Goal: Information Seeking & Learning: Learn about a topic

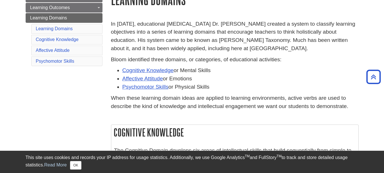
scroll to position [50, 0]
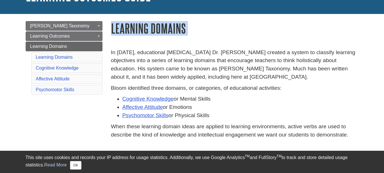
drag, startPoint x: 113, startPoint y: 27, endPoint x: 206, endPoint y: 41, distance: 94.0
copy div "Learning Domains"
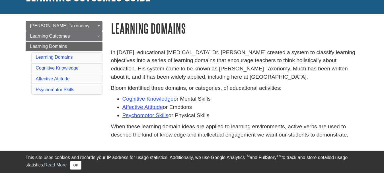
click at [113, 52] on p "In [DATE], educational [MEDICAL_DATA] Dr. [PERSON_NAME] created a system to cla…" at bounding box center [235, 64] width 248 height 33
click at [111, 52] on p "In [DATE], educational [MEDICAL_DATA] Dr. [PERSON_NAME] created a system to cla…" at bounding box center [235, 64] width 248 height 33
drag, startPoint x: 111, startPoint y: 52, endPoint x: 305, endPoint y: 115, distance: 203.2
click at [305, 115] on div "In 1956, educational psychologist Dr. Benjamin Bloom created a system to classi…" at bounding box center [235, 94] width 248 height 93
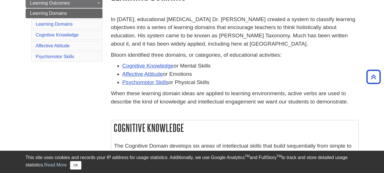
scroll to position [78, 0]
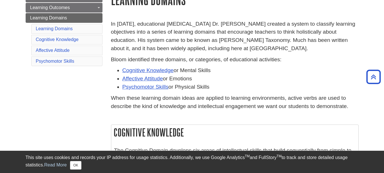
copy div "In 1956, educational psychologist Dr. Benjamin Bloom created a system to classi…"
click at [185, 105] on p "When these learning domain ideas are applied to learning environments, active v…" at bounding box center [235, 102] width 248 height 17
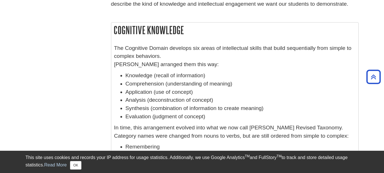
scroll to position [171, 0]
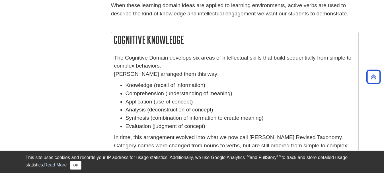
drag, startPoint x: 115, startPoint y: 40, endPoint x: 193, endPoint y: 43, distance: 78.4
click at [195, 43] on h2 "Cognitive Knowledge" at bounding box center [234, 39] width 247 height 15
copy h2 "Cognitive Knowledge"
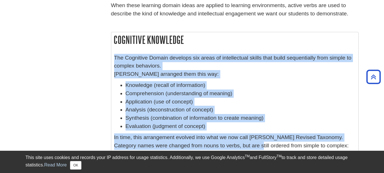
drag, startPoint x: 114, startPoint y: 57, endPoint x: 249, endPoint y: 144, distance: 160.7
click at [249, 144] on div "The Cognitive Domain develops six areas of intellectual skills that build seque…" at bounding box center [235, 129] width 242 height 151
click at [126, 100] on li "Application (use of concept)" at bounding box center [241, 102] width 230 height 8
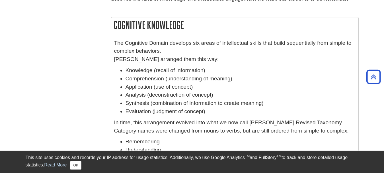
scroll to position [199, 0]
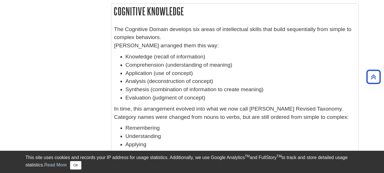
click at [114, 26] on div "The Cognitive Domain develops six areas of intellectual skills that build seque…" at bounding box center [234, 101] width 247 height 157
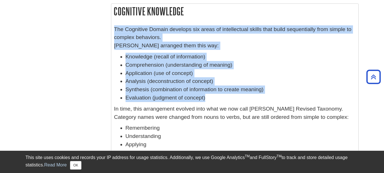
drag, startPoint x: 116, startPoint y: 28, endPoint x: 261, endPoint y: 97, distance: 160.6
click at [261, 97] on div "The Cognitive Domain develops six areas of intellectual skills that build seque…" at bounding box center [235, 100] width 242 height 151
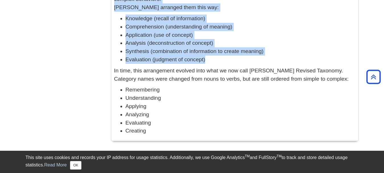
scroll to position [228, 0]
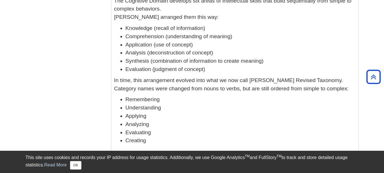
click at [222, 110] on li "Understanding" at bounding box center [241, 108] width 230 height 8
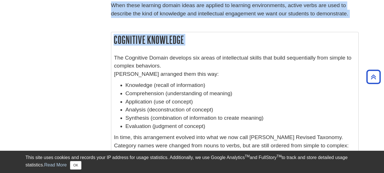
scroll to position [187, 0]
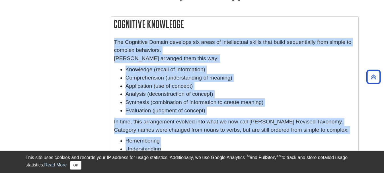
drag, startPoint x: 115, startPoint y: 57, endPoint x: 199, endPoint y: 148, distance: 124.0
click at [199, 148] on div "The Cognitive Domain develops six areas of intellectual skills that build seque…" at bounding box center [235, 113] width 242 height 151
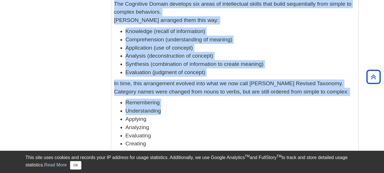
scroll to position [215, 0]
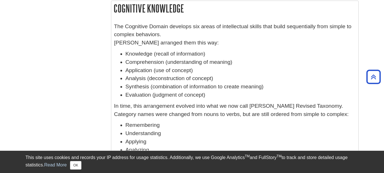
scroll to position [192, 0]
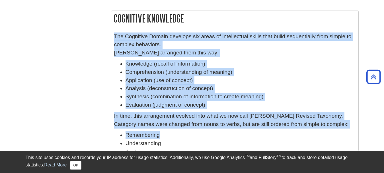
drag, startPoint x: 114, startPoint y: 34, endPoint x: 215, endPoint y: 130, distance: 138.4
click at [215, 130] on div "The Cognitive Domain develops six areas of intellectual skills that build seque…" at bounding box center [235, 107] width 242 height 151
click at [167, 84] on li "Application (use of concept)" at bounding box center [241, 80] width 230 height 8
drag, startPoint x: 115, startPoint y: 34, endPoint x: 256, endPoint y: 146, distance: 180.4
click at [259, 147] on div "The Cognitive Domain develops six areas of intellectual skills that build seque…" at bounding box center [235, 107] width 242 height 151
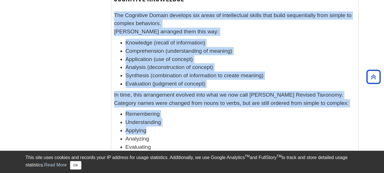
scroll to position [249, 0]
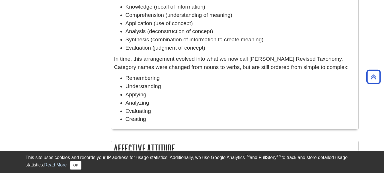
click at [181, 121] on li "Creating" at bounding box center [241, 119] width 230 height 8
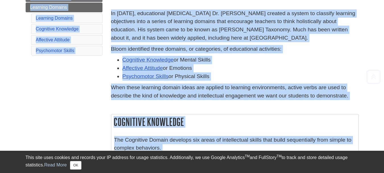
scroll to position [91, 0]
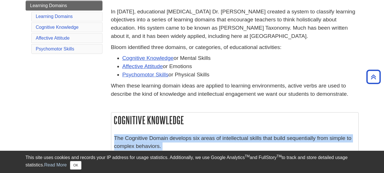
drag, startPoint x: 149, startPoint y: 118, endPoint x: 112, endPoint y: 137, distance: 41.4
copy div "The Cognitive Domain develops six areas of intellectual skills that build seque…"
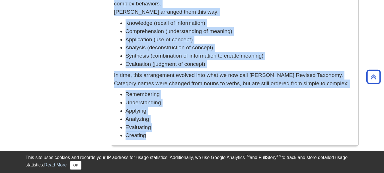
scroll to position [205, 0]
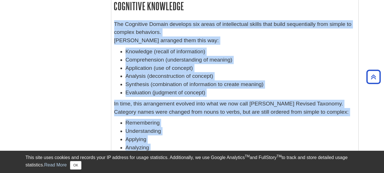
click at [166, 64] on li "Application (use of concept)" at bounding box center [241, 68] width 230 height 8
click at [256, 44] on p "The Cognitive Domain develops six areas of intellectual skills that build seque…" at bounding box center [235, 32] width 242 height 24
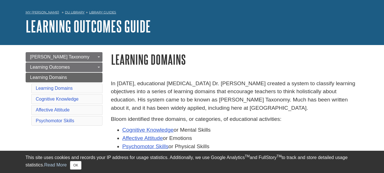
scroll to position [28, 0]
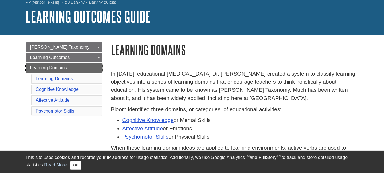
click at [75, 66] on link "Learning Domains" at bounding box center [64, 68] width 77 height 10
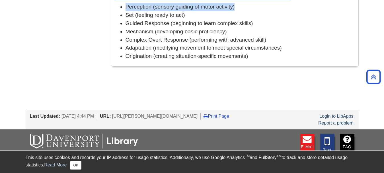
scroll to position [528, 0]
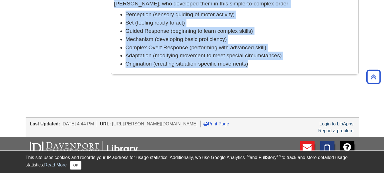
drag, startPoint x: 111, startPoint y: 48, endPoint x: 255, endPoint y: 63, distance: 144.3
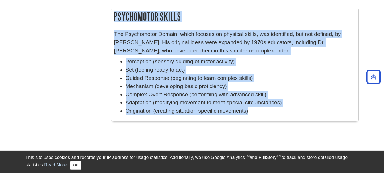
scroll to position [471, 0]
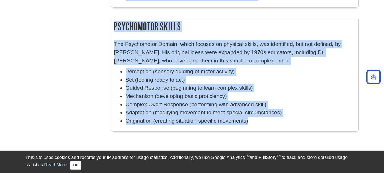
copy div "Learning Domains In 1956, educational psychologist Dr. Benjamin Bloom created a…"
click at [230, 48] on p "The Psychomotor Domain, which focuses on physical skills, was identified, but n…" at bounding box center [235, 52] width 242 height 24
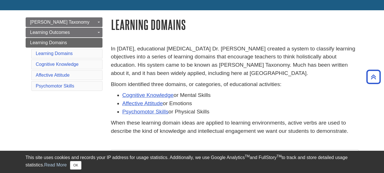
scroll to position [44, 0]
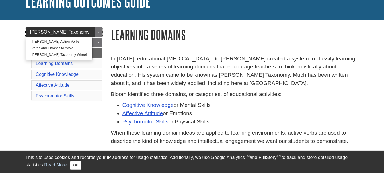
click at [60, 32] on span "[PERSON_NAME] Taxonomy" at bounding box center [60, 32] width 60 height 5
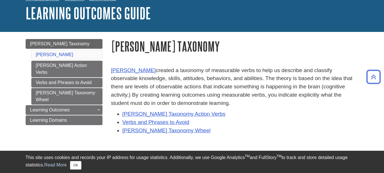
scroll to position [28, 0]
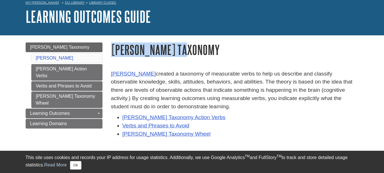
drag, startPoint x: 112, startPoint y: 48, endPoint x: 196, endPoint y: 52, distance: 84.1
click at [196, 52] on h1 "[PERSON_NAME] Taxonomy" at bounding box center [235, 49] width 248 height 15
copy h1 "[PERSON_NAME] Taxonomy"
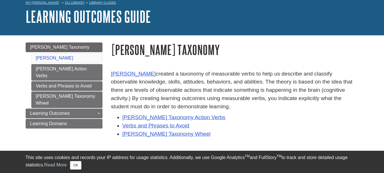
click at [127, 89] on p "Benjamin Bloom created a taxonomy of measurable verbs to help us describe and c…" at bounding box center [235, 90] width 248 height 41
drag, startPoint x: 111, startPoint y: 66, endPoint x: 313, endPoint y: 104, distance: 204.9
click at [313, 104] on div "Benjamin Bloom created a taxonomy of measurable verbs to help us describe and c…" at bounding box center [235, 166] width 256 height 205
copy p "Benjamin Bloom created a taxonomy of measurable verbs to help us describe and c…"
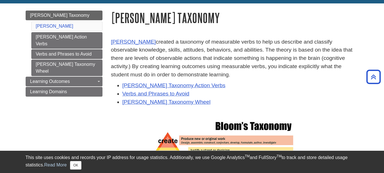
scroll to position [57, 0]
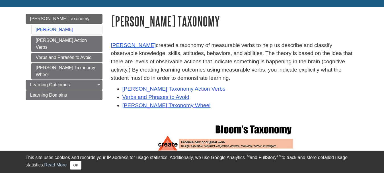
drag, startPoint x: 95, startPoint y: 98, endPoint x: 96, endPoint y: 94, distance: 4.1
click at [95, 98] on div "Menu Bloom's Taxonomy Bloom's Bloom's Action Verbs Verbs and Phrases to Avoid B…" at bounding box center [63, 64] width 85 height 100
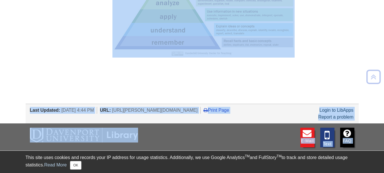
scroll to position [262, 0]
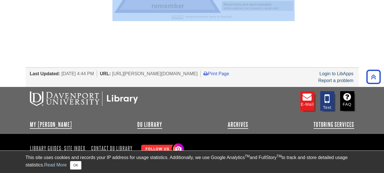
drag, startPoint x: 112, startPoint y: 35, endPoint x: 347, endPoint y: 32, distance: 234.8
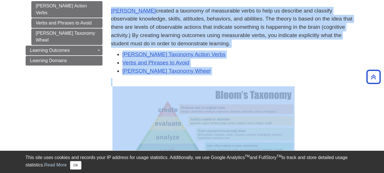
scroll to position [91, 0]
click at [238, 63] on li "Verbs and Phrases to Avoid" at bounding box center [240, 63] width 236 height 8
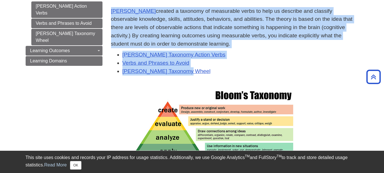
drag, startPoint x: 112, startPoint y: 7, endPoint x: 267, endPoint y: 73, distance: 169.1
click at [267, 73] on div "Benjamin Bloom created a taxonomy of measurable verbs to help us describe and c…" at bounding box center [235, 103] width 256 height 205
copy div "Benjamin Bloom created a taxonomy of measurable verbs to help us describe and c…"
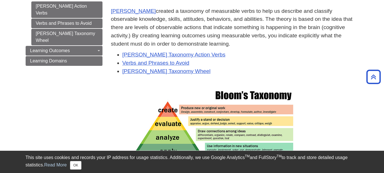
click at [177, 86] on div at bounding box center [235, 136] width 248 height 117
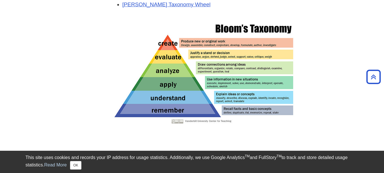
scroll to position [148, 0]
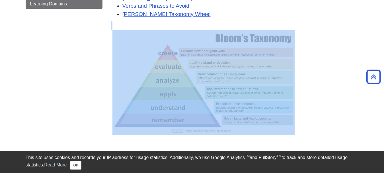
drag, startPoint x: 126, startPoint y: 26, endPoint x: 294, endPoint y: 102, distance: 184.5
click at [294, 102] on div at bounding box center [235, 79] width 248 height 117
copy div
click at [343, 96] on p at bounding box center [235, 82] width 248 height 105
click at [318, 98] on p at bounding box center [235, 82] width 248 height 105
